Goal: Task Accomplishment & Management: Manage account settings

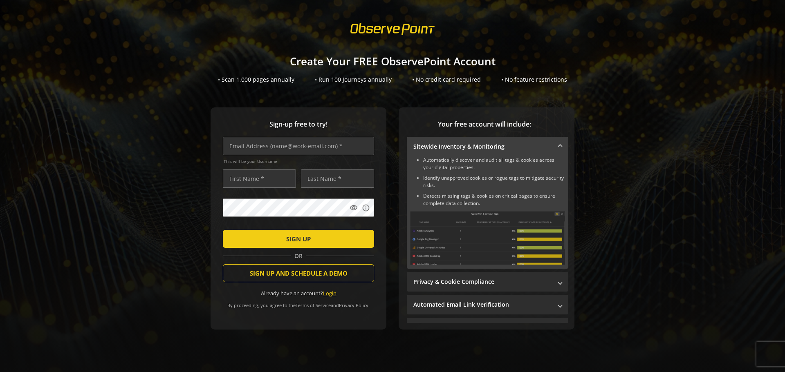
scroll to position [9, 0]
click at [326, 290] on link "Login" at bounding box center [329, 293] width 13 height 7
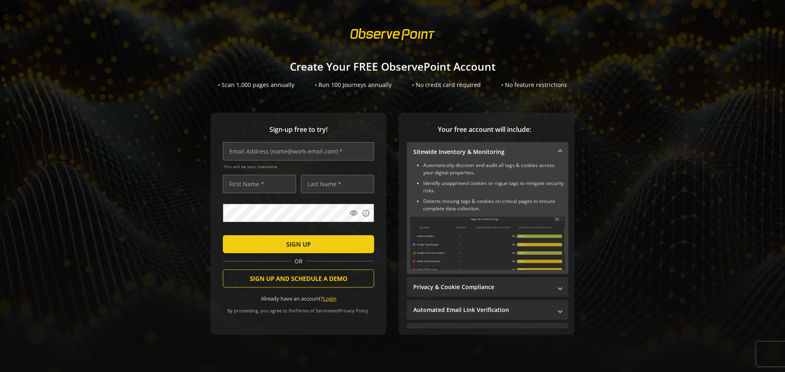
click at [330, 296] on link "Login" at bounding box center [329, 298] width 13 height 7
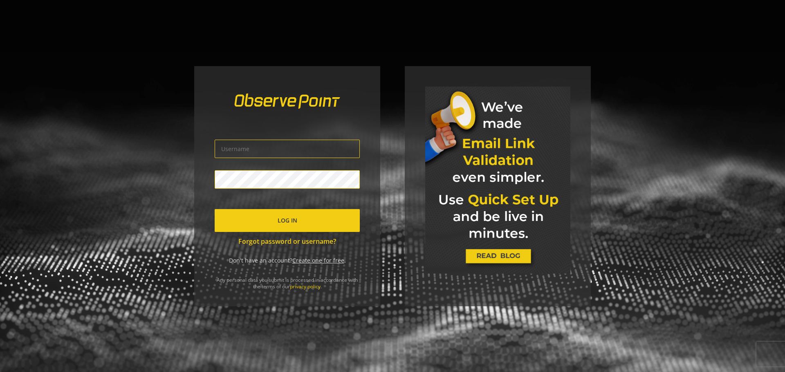
click at [333, 152] on input "text" at bounding box center [287, 149] width 145 height 18
type input "ramkumar.kalavala@finmkt.io"
